Goal: Information Seeking & Learning: Learn about a topic

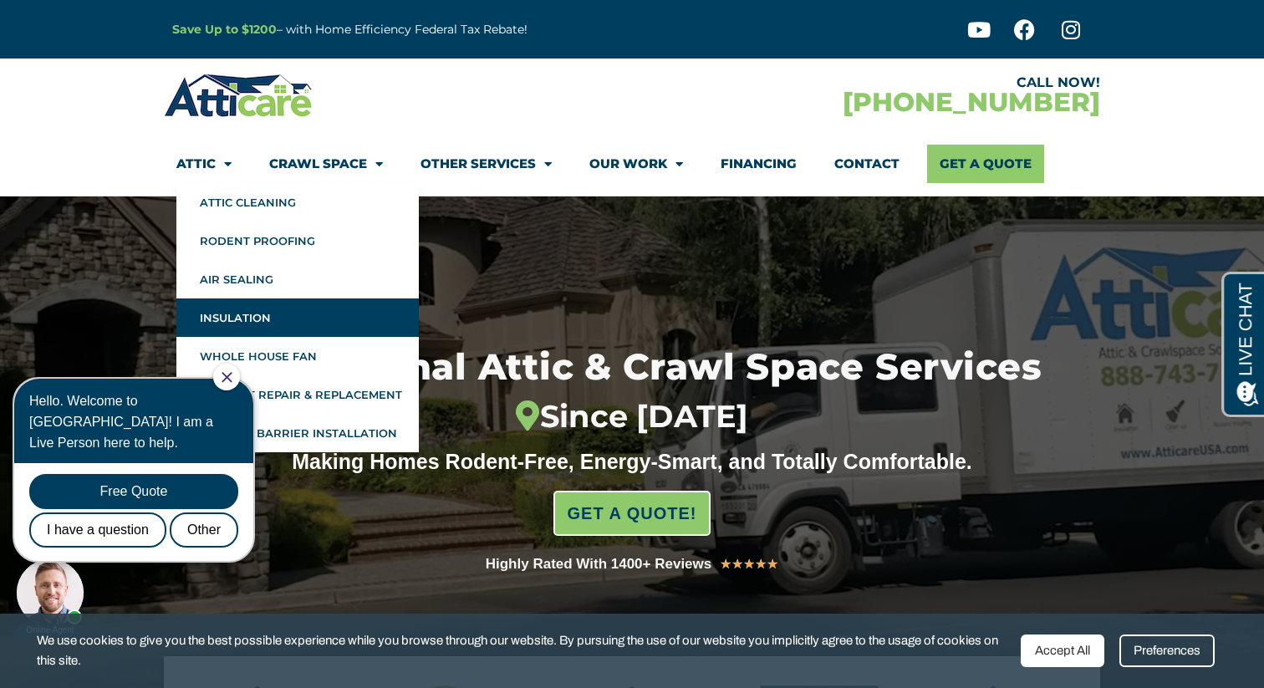
click at [270, 304] on link "Insulation" at bounding box center [297, 317] width 242 height 38
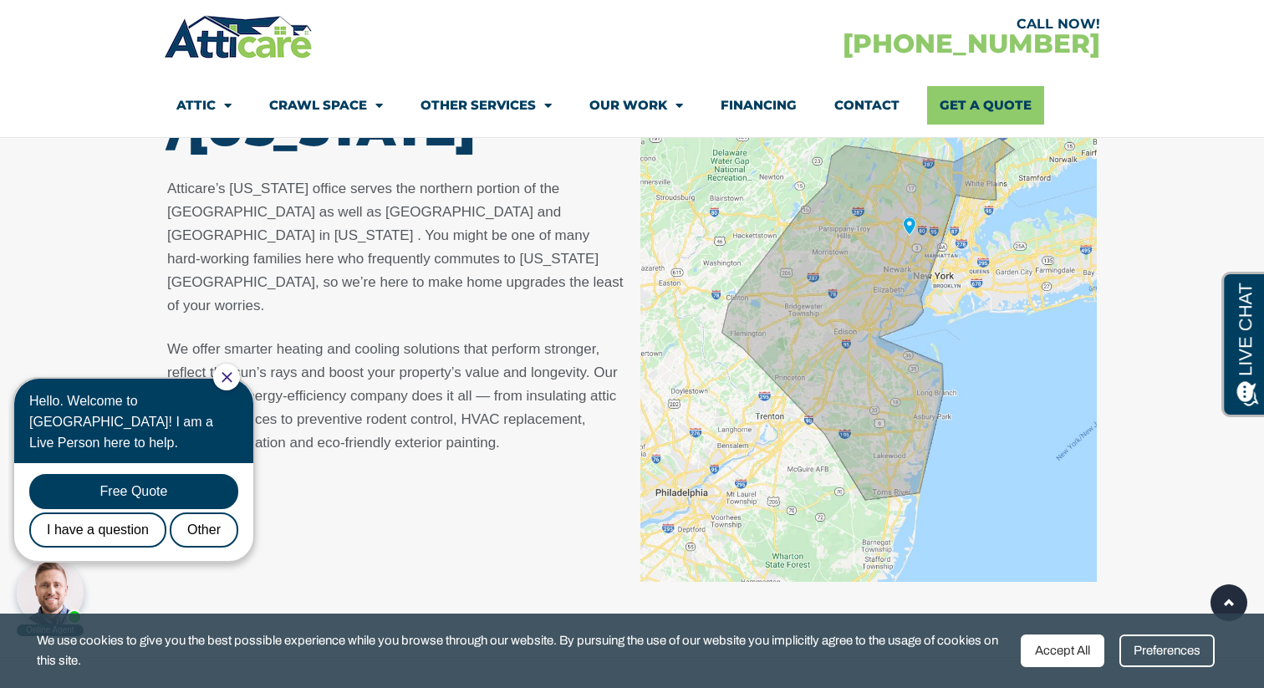
scroll to position [2443, 0]
